Goal: Transaction & Acquisition: Purchase product/service

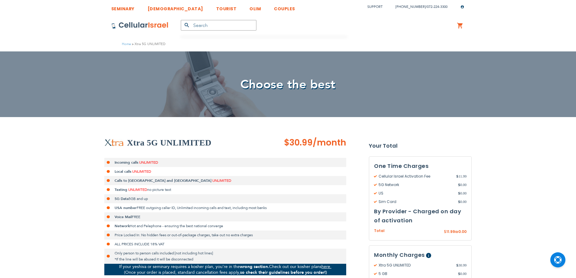
scroll to position [181, 0]
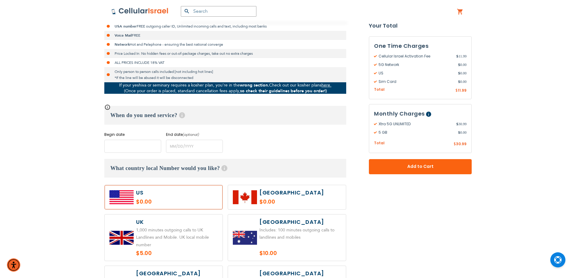
click at [134, 147] on input "name" at bounding box center [132, 146] width 57 height 13
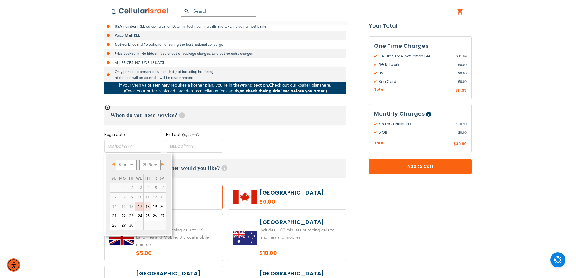
click at [146, 206] on link "18" at bounding box center [147, 206] width 7 height 9
type input "[DATE]"
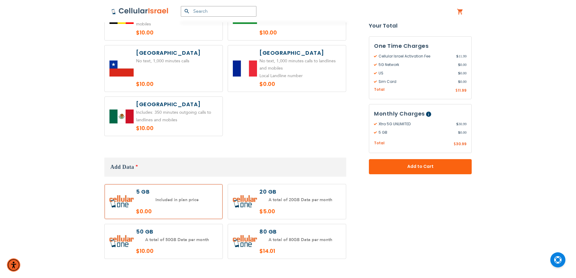
click at [291, 193] on label at bounding box center [287, 201] width 118 height 35
radio input "true"
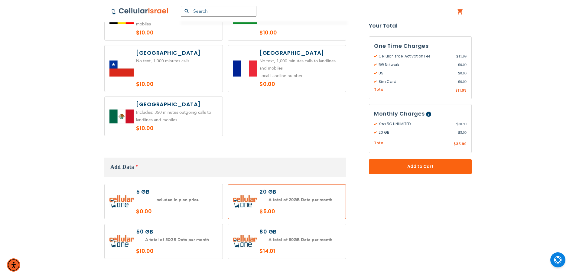
scroll to position [605, 0]
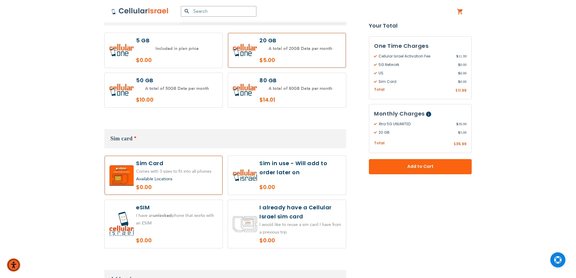
click at [296, 177] on label at bounding box center [287, 175] width 118 height 39
radio input "true"
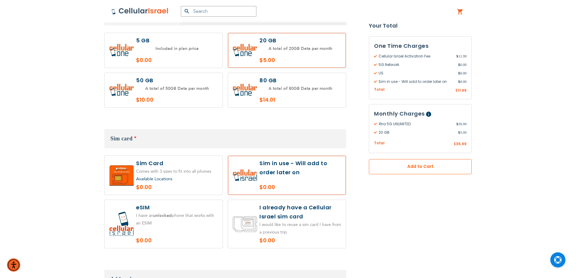
click at [438, 166] on span "Add to Cart" at bounding box center [420, 167] width 63 height 6
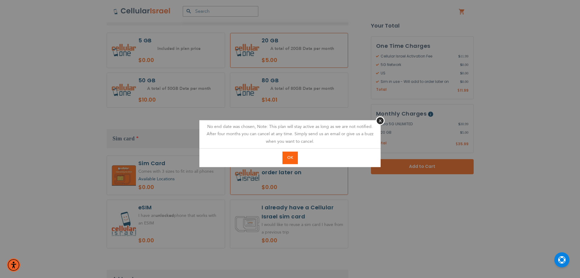
drag, startPoint x: 290, startPoint y: 155, endPoint x: 213, endPoint y: 81, distance: 106.5
click at [287, 152] on button "OK" at bounding box center [290, 157] width 15 height 12
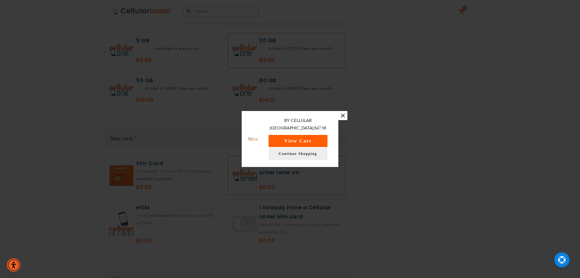
click at [310, 136] on button "View Cart" at bounding box center [298, 141] width 59 height 12
